Goal: Task Accomplishment & Management: Manage account settings

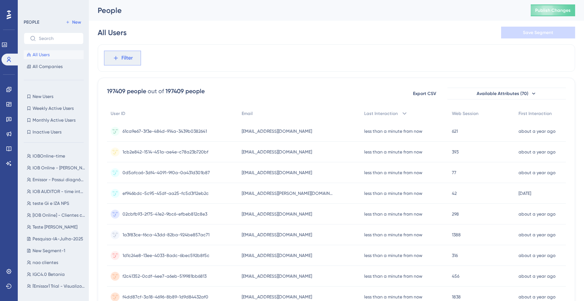
click at [123, 59] on span "Filter" at bounding box center [126, 58] width 11 height 9
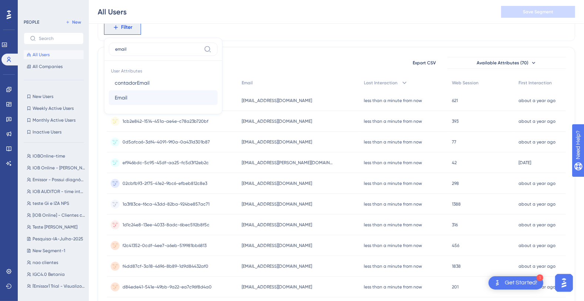
type input "email"
click at [133, 98] on button "Email Email" at bounding box center [163, 97] width 109 height 15
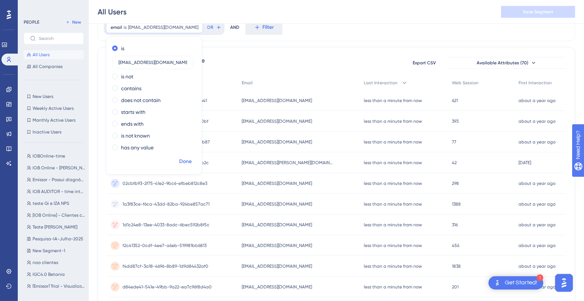
type input "[EMAIL_ADDRESS][DOMAIN_NAME]"
click at [182, 162] on span "Done" at bounding box center [185, 161] width 13 height 9
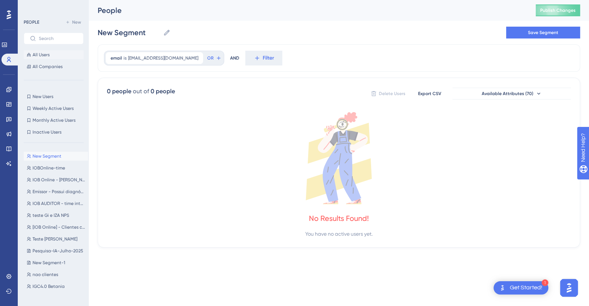
click at [42, 53] on span "All Users" at bounding box center [41, 55] width 17 height 6
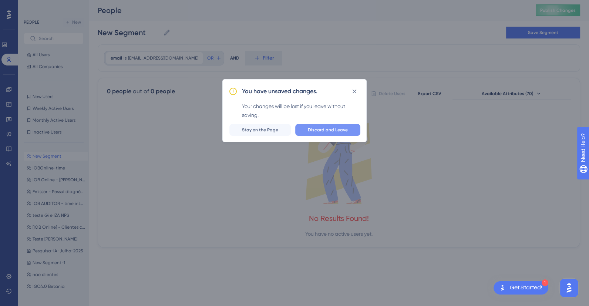
click at [320, 126] on button "Discard and Leave" at bounding box center [327, 130] width 65 height 12
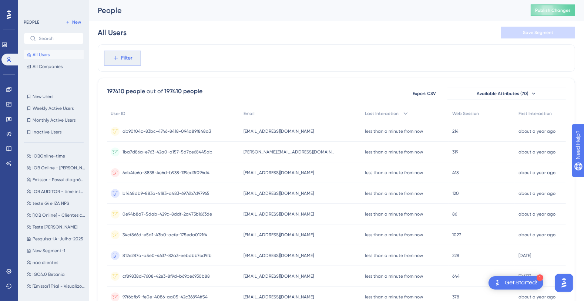
click at [121, 54] on span "Filter" at bounding box center [126, 58] width 11 height 9
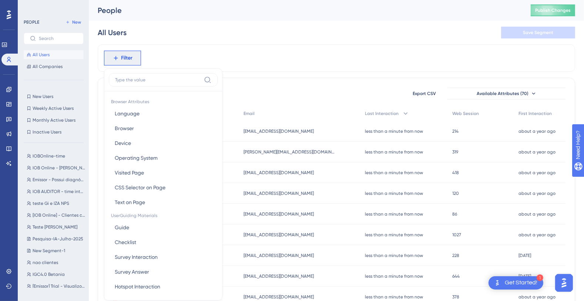
scroll to position [34, 0]
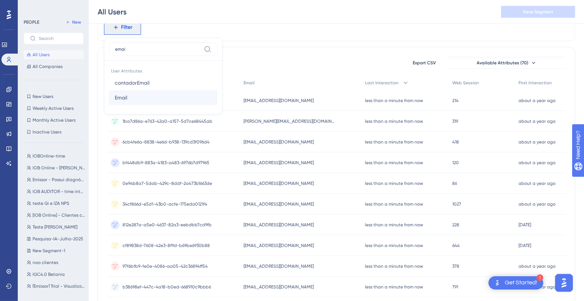
type input "emai"
click at [121, 93] on span "Email" at bounding box center [121, 97] width 13 height 9
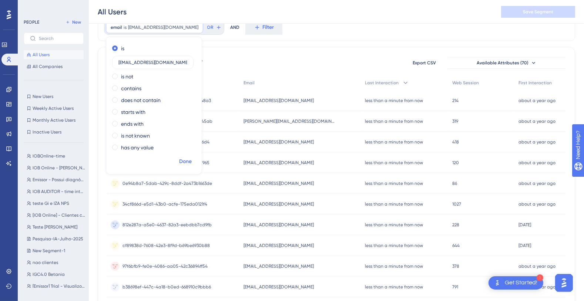
type input "[EMAIL_ADDRESS][DOMAIN_NAME]"
click at [190, 162] on span "Done" at bounding box center [185, 161] width 13 height 9
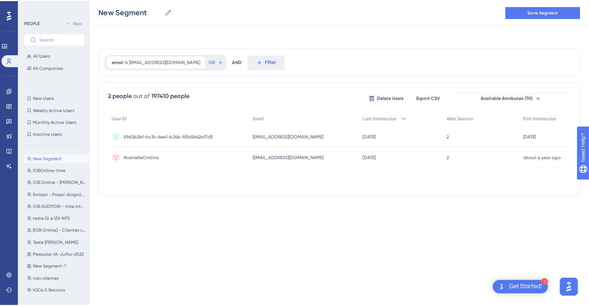
scroll to position [0, 0]
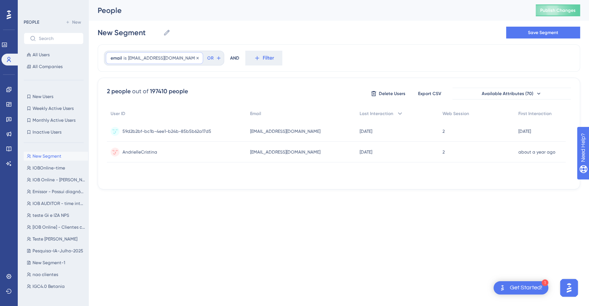
click at [165, 57] on span "[EMAIL_ADDRESS][DOMAIN_NAME]" at bounding box center [163, 58] width 70 height 6
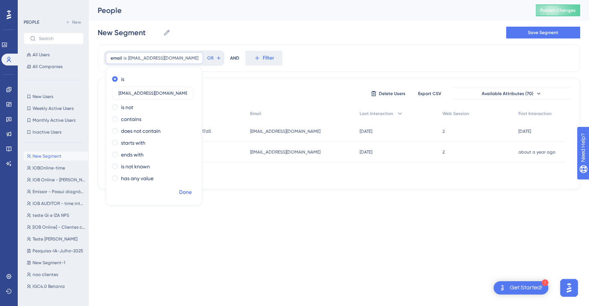
click at [186, 190] on span "Done" at bounding box center [185, 192] width 13 height 9
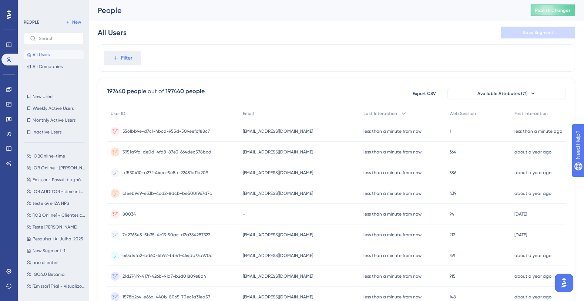
click at [43, 50] on button "All Users" at bounding box center [54, 54] width 60 height 9
click at [118, 59] on icon at bounding box center [115, 58] width 7 height 7
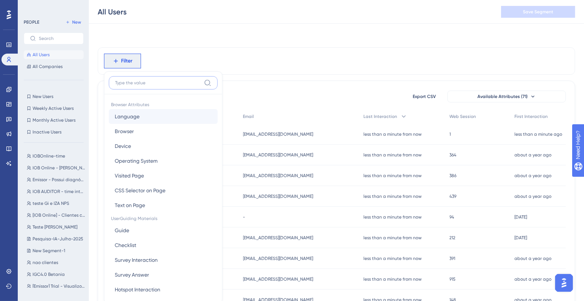
scroll to position [34, 0]
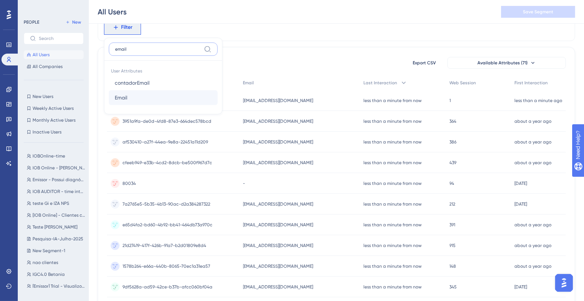
type input "email"
click at [121, 93] on span "Email" at bounding box center [121, 97] width 13 height 9
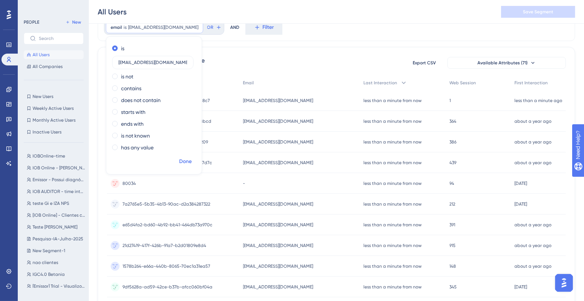
type input "[EMAIL_ADDRESS][DOMAIN_NAME]"
click at [188, 161] on span "Done" at bounding box center [185, 161] width 13 height 9
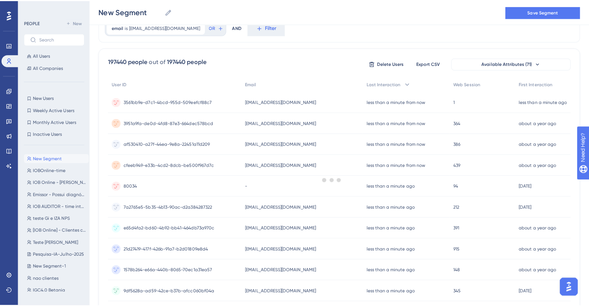
scroll to position [0, 0]
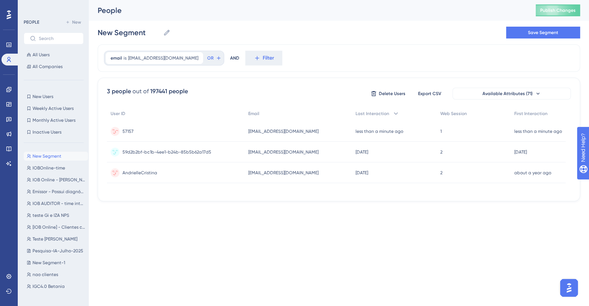
click at [200, 132] on div "57157 57157" at bounding box center [176, 131] width 138 height 21
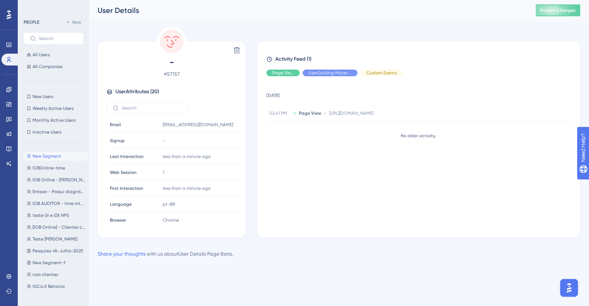
click at [321, 169] on div "11 September 2025 02.41 PM Page View / https://contabil.emitte.com.br/dashboard…" at bounding box center [421, 153] width 311 height 143
click at [36, 55] on span "All Users" at bounding box center [41, 55] width 17 height 6
click at [43, 56] on span "All Users" at bounding box center [41, 55] width 17 height 6
click at [179, 33] on circle at bounding box center [172, 42] width 24 height 24
click at [159, 10] on div "User Details" at bounding box center [307, 10] width 419 height 10
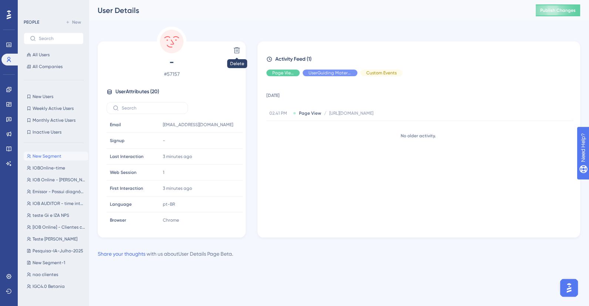
click at [125, 28] on div "Delete - # 57157 User Attributes ( 20 ) Email Email ANDRIELLE@EMITTE.COM.BR Sig…" at bounding box center [172, 132] width 148 height 211
click at [43, 54] on span "All Users" at bounding box center [41, 55] width 17 height 6
drag, startPoint x: 9, startPoint y: 43, endPoint x: 8, endPoint y: 48, distance: 4.9
click at [9, 43] on icon at bounding box center [9, 45] width 6 height 6
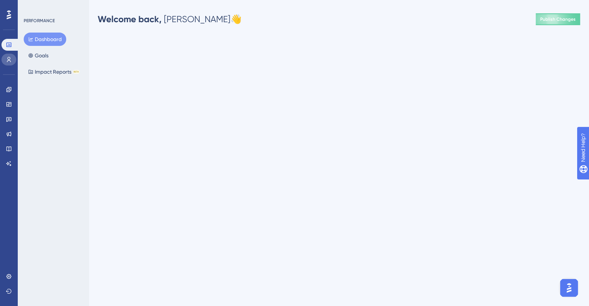
click at [8, 61] on icon at bounding box center [9, 60] width 6 height 6
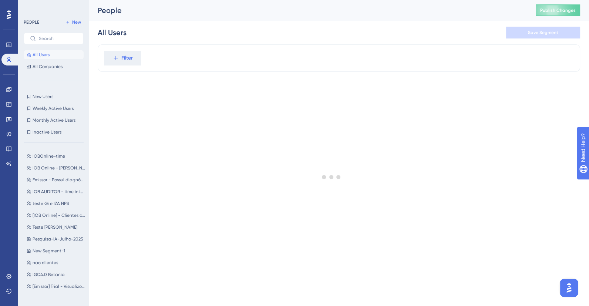
click at [126, 59] on div at bounding box center [331, 176] width 515 height 253
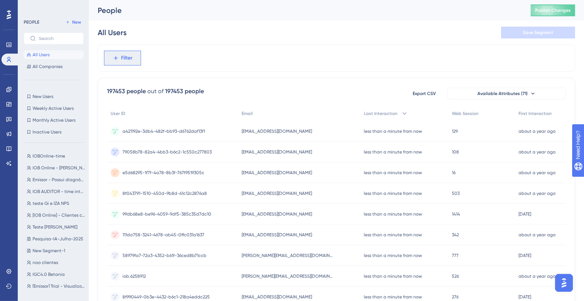
click at [125, 62] on span "Filter" at bounding box center [126, 58] width 11 height 9
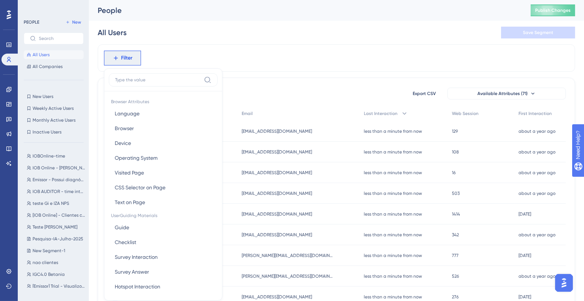
scroll to position [34, 0]
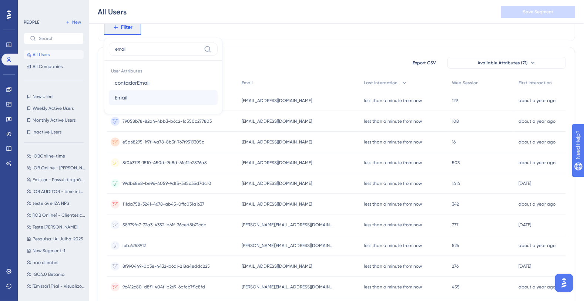
type input "email"
click at [132, 98] on button "Email Email" at bounding box center [163, 97] width 109 height 15
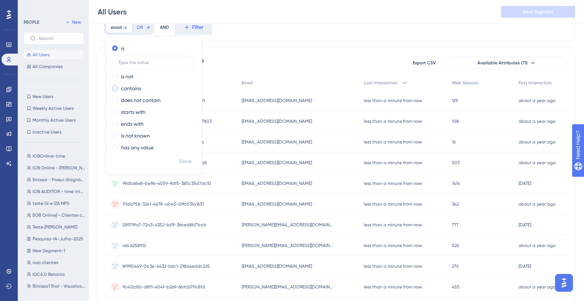
click at [134, 84] on label "contains" at bounding box center [131, 88] width 20 height 9
type input "460730@emitte.com.br"
click at [119, 45] on div "is" at bounding box center [152, 48] width 81 height 9
click at [179, 157] on span "Done" at bounding box center [185, 161] width 13 height 9
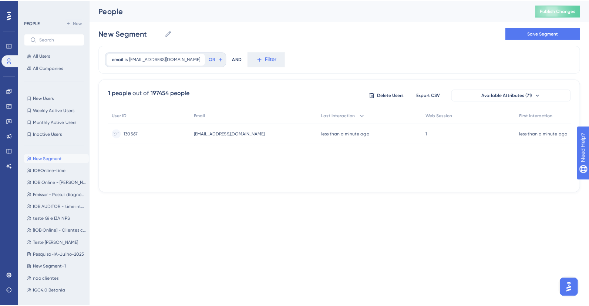
scroll to position [0, 0]
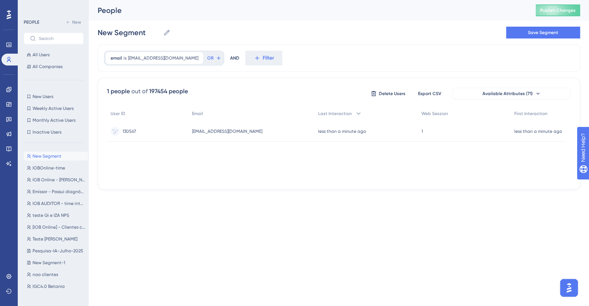
click at [168, 131] on div "130567 130567" at bounding box center [147, 131] width 81 height 21
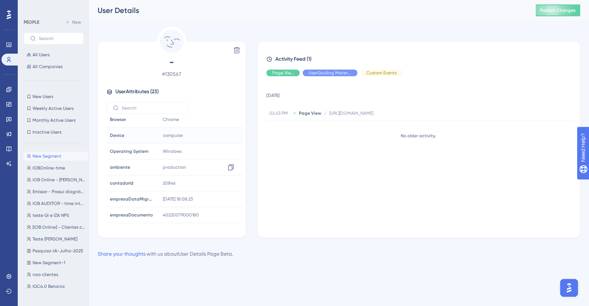
scroll to position [134, 0]
click at [337, 172] on div "11 September 2025 02.43 PM Page View / https://contabil.emitte.com.br/dashboard…" at bounding box center [421, 153] width 311 height 143
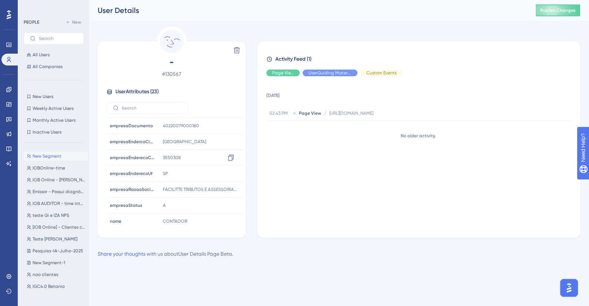
scroll to position [202, 0]
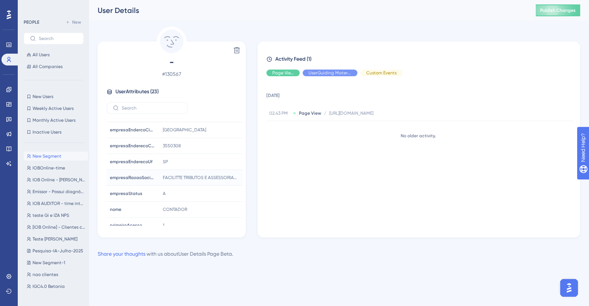
drag, startPoint x: 299, startPoint y: 183, endPoint x: 204, endPoint y: 182, distance: 95.4
click at [297, 183] on div "11 September 2025 02.43 PM Page View / https://contabil.emitte.com.br/dashboard…" at bounding box center [421, 153] width 311 height 143
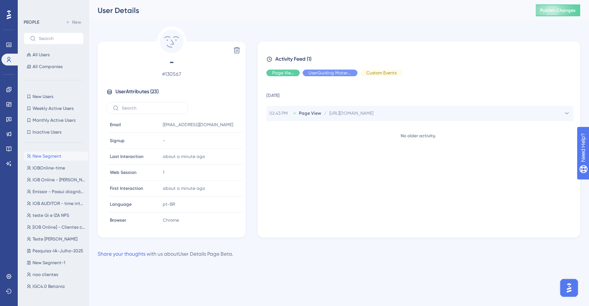
click at [307, 113] on span "Page View" at bounding box center [310, 113] width 22 height 6
drag, startPoint x: 278, startPoint y: 22, endPoint x: 287, endPoint y: 25, distance: 9.0
click at [282, 23] on div "Performance Users Engagement Widgets Feedback Product Updates Knowledge Base AI…" at bounding box center [339, 135] width 500 height 270
